Goal: Task Accomplishment & Management: Manage account settings

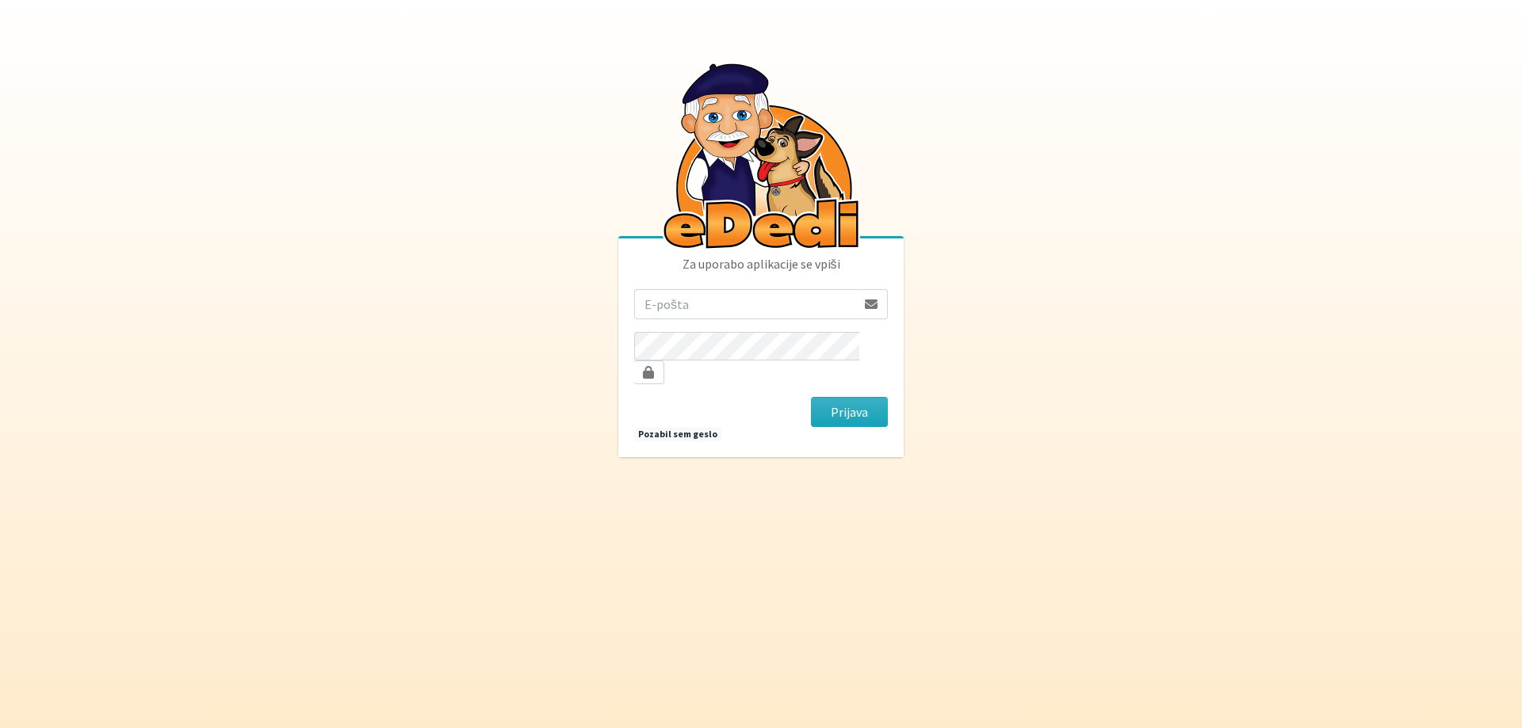
type input "spelasertl@gmail.com"
click at [810, 397] on div "Prijava" at bounding box center [849, 412] width 89 height 30
click at [818, 401] on button "Prijava" at bounding box center [849, 412] width 77 height 30
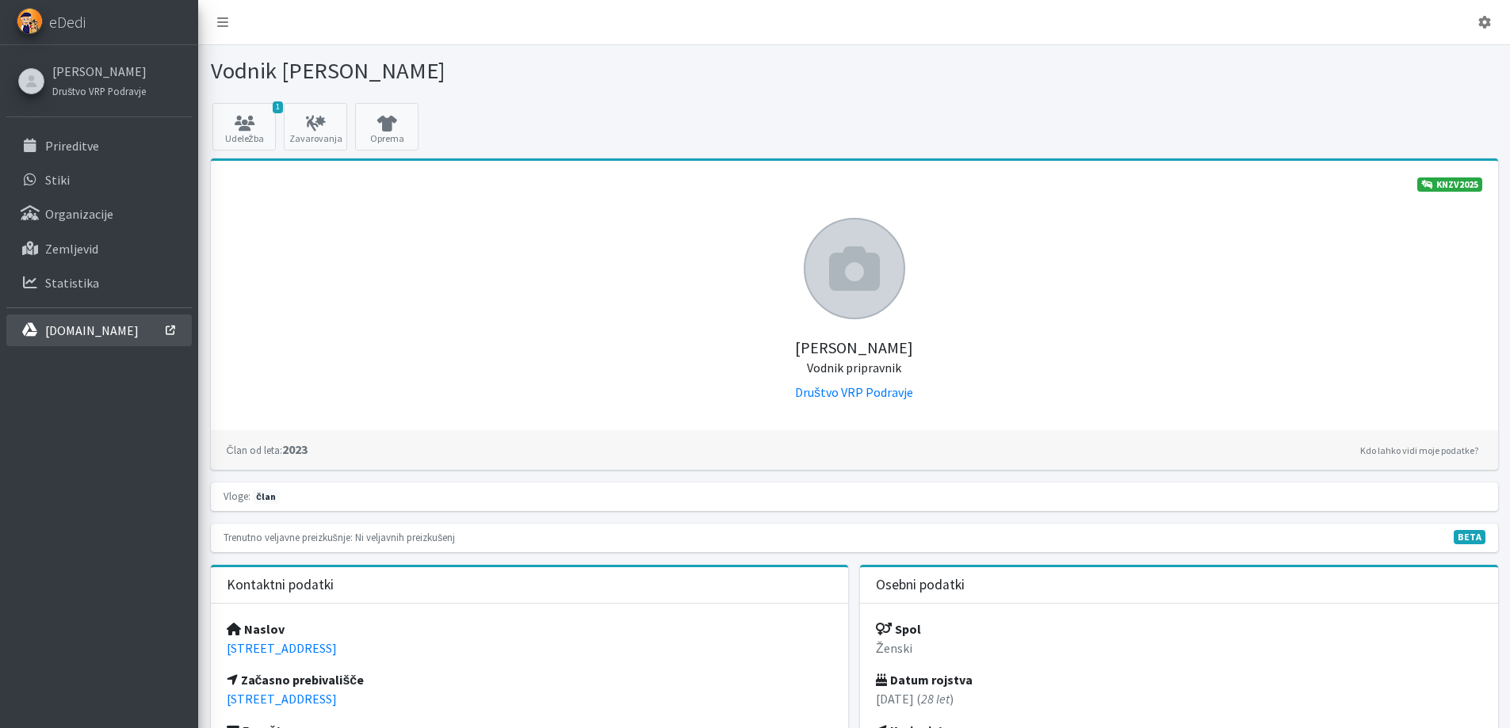
click at [68, 323] on p "[DOMAIN_NAME]" at bounding box center [92, 331] width 94 height 16
click at [262, 104] on link "1 Udeležba" at bounding box center [243, 127] width 63 height 48
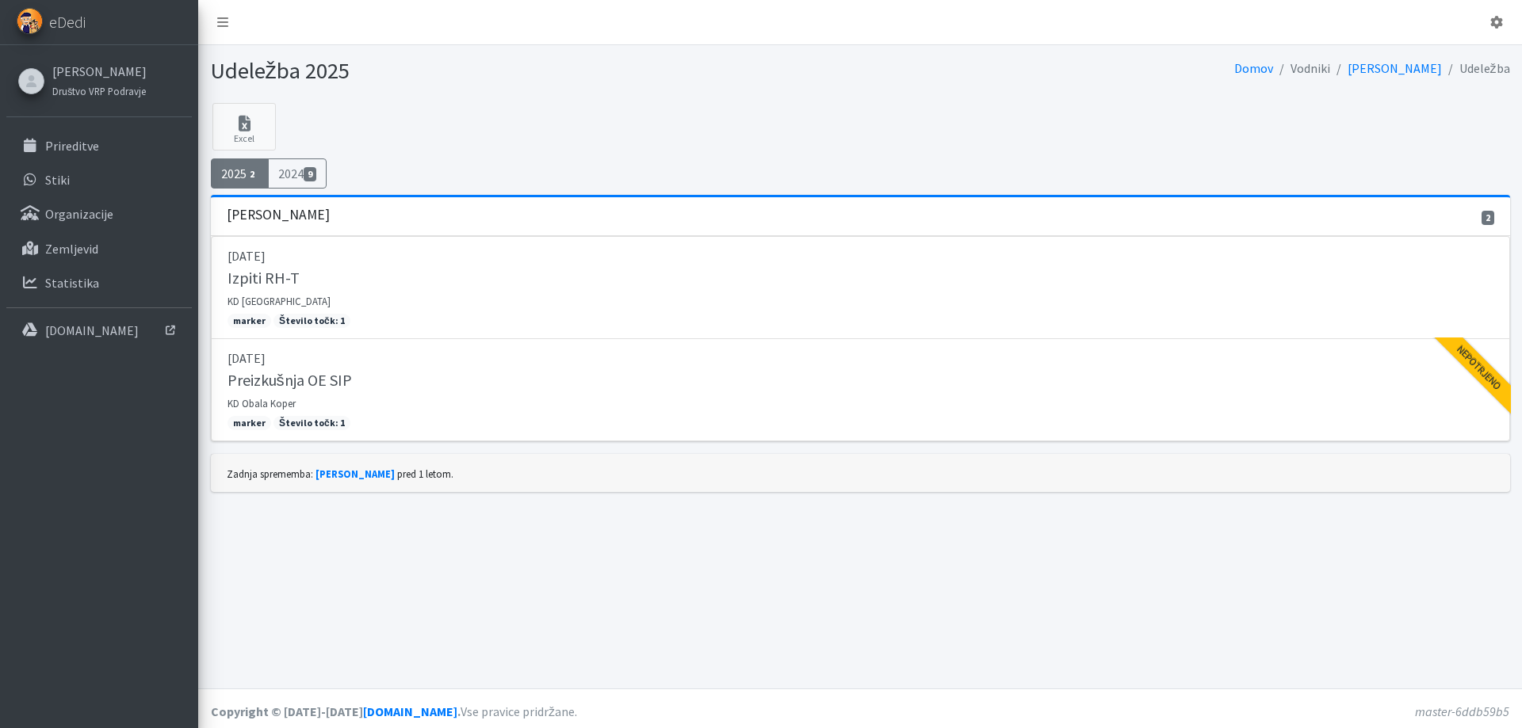
click at [73, 51] on div "[PERSON_NAME] Društvo VRP Podravje Prireditve Stiki Organizacije Zemljevid Stat…" at bounding box center [99, 197] width 198 height 304
click at [65, 63] on link "[PERSON_NAME]" at bounding box center [99, 71] width 94 height 19
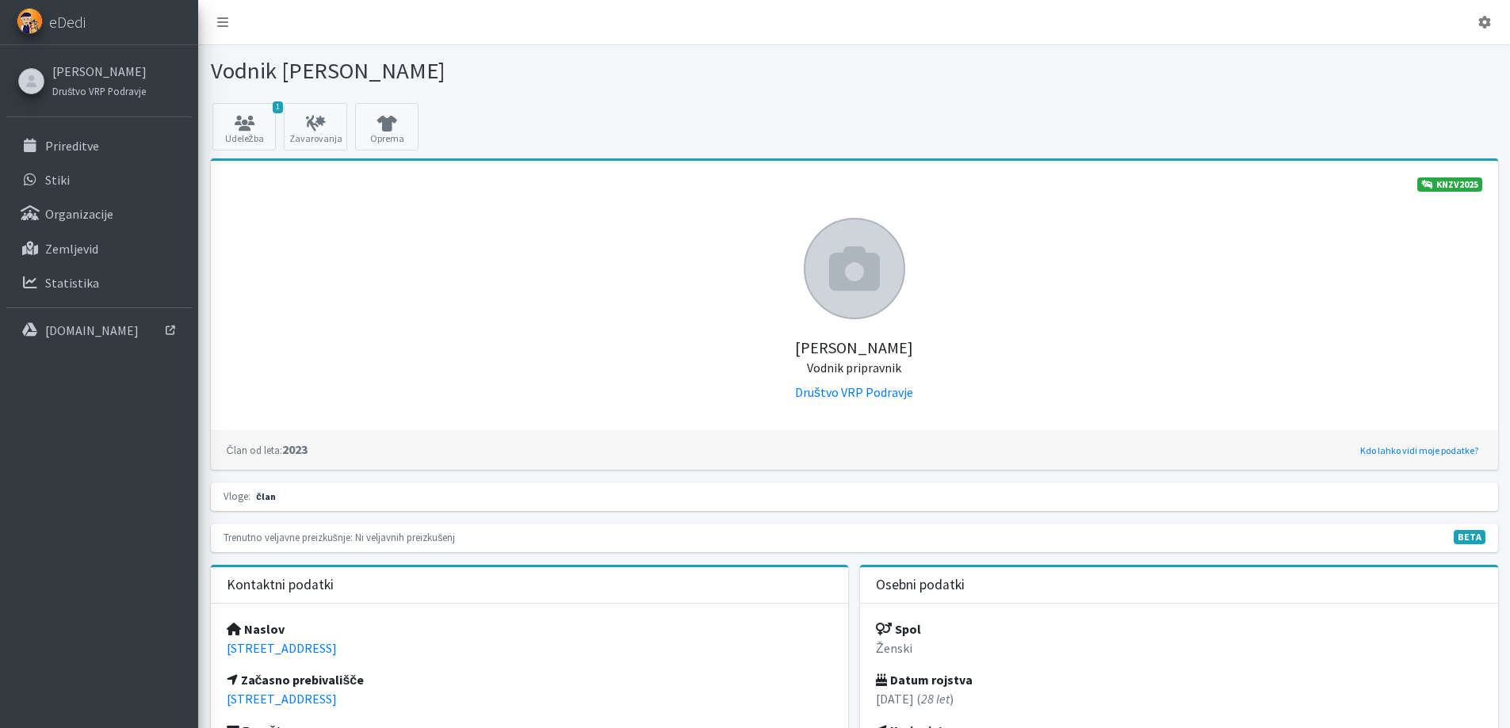
click at [1420, 441] on link "Kdo lahko vidi moje podatke?" at bounding box center [1419, 450] width 126 height 19
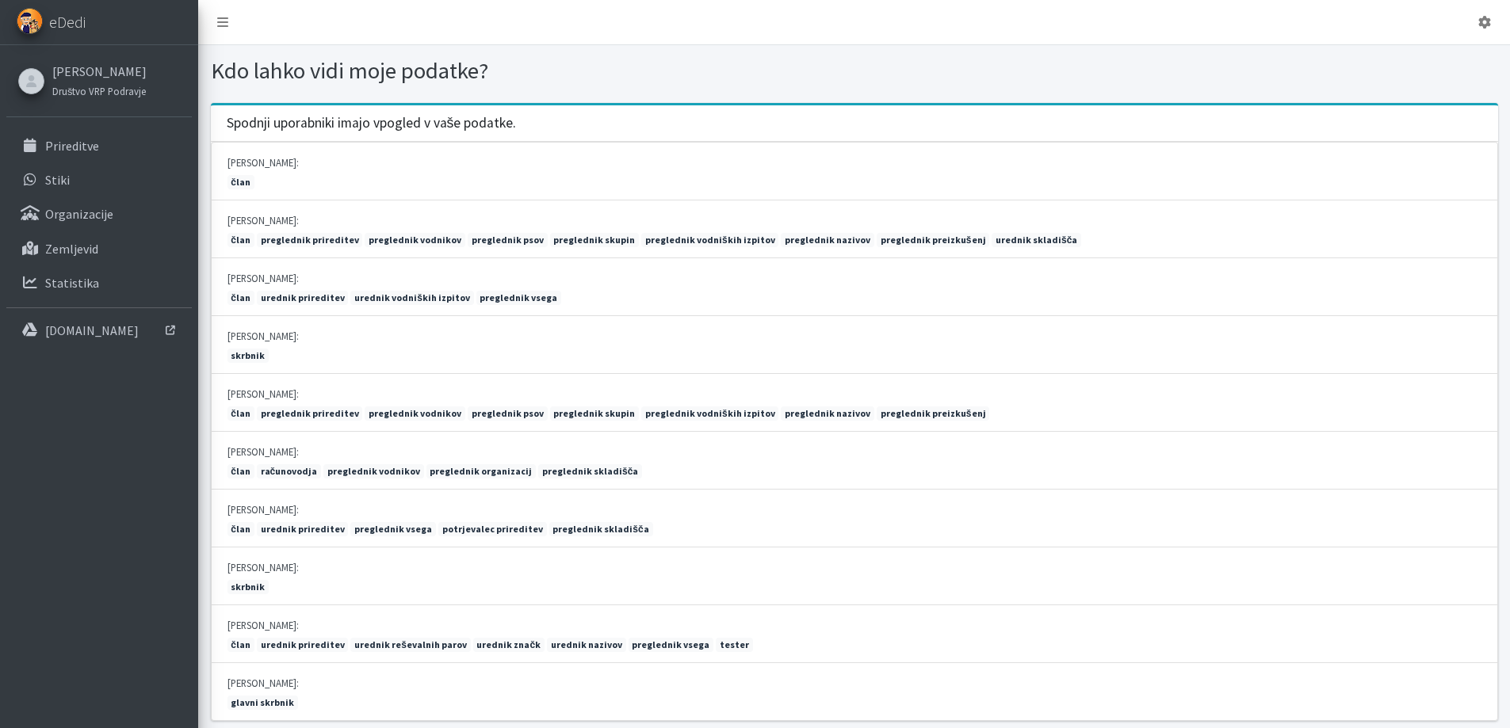
click at [1476, 71] on div at bounding box center [1179, 71] width 650 height 28
click at [66, 63] on link "[PERSON_NAME]" at bounding box center [99, 71] width 94 height 19
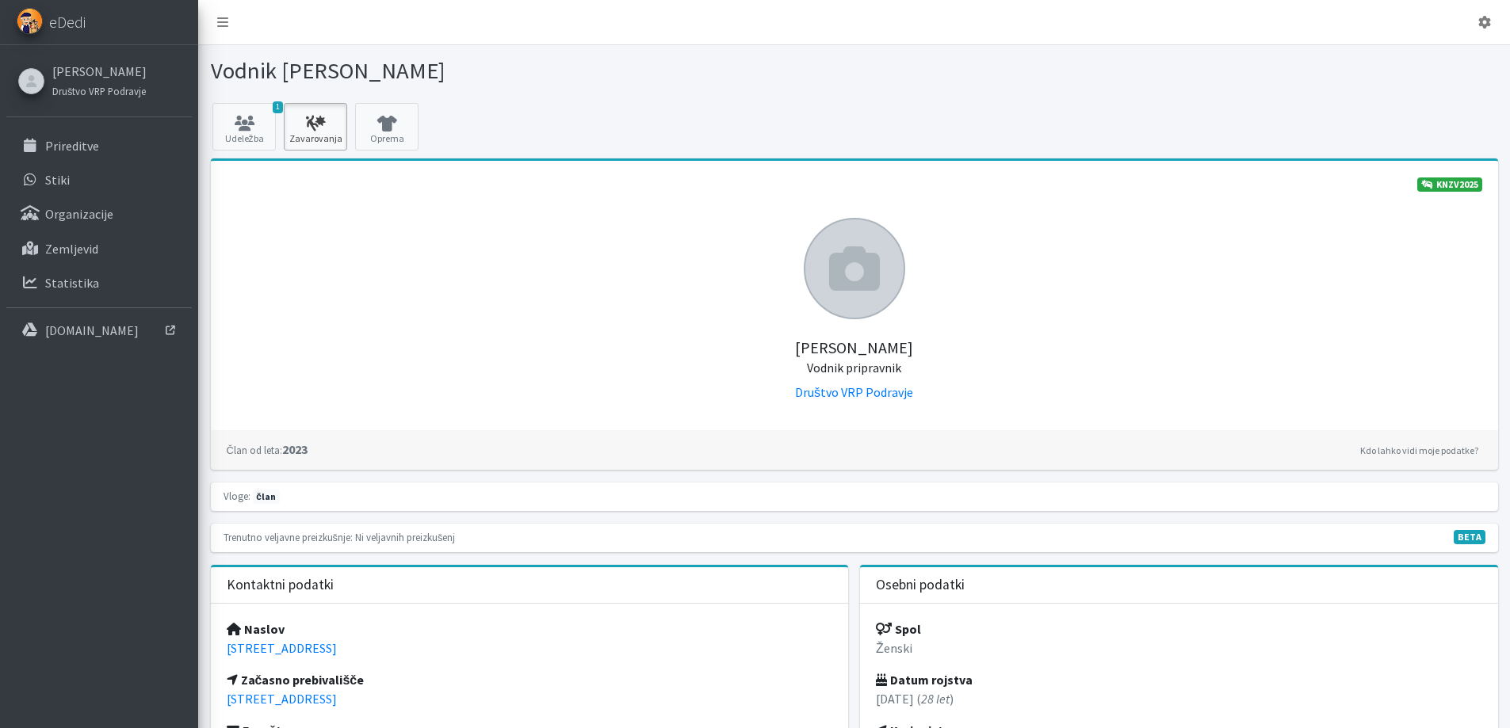
click at [300, 126] on link "Zavarovanja" at bounding box center [315, 127] width 63 height 48
